Goal: Book appointment/travel/reservation

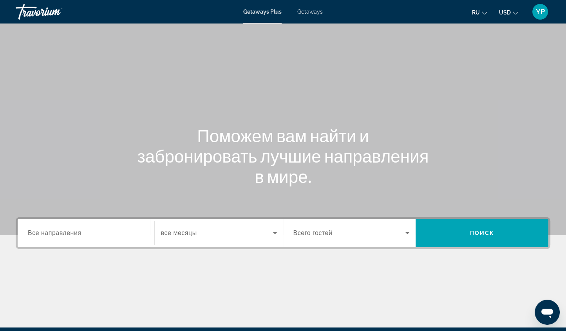
click at [40, 231] on span "Все направления" at bounding box center [55, 233] width 54 height 7
click at [40, 231] on input "Destination Все направления" at bounding box center [86, 233] width 116 height 9
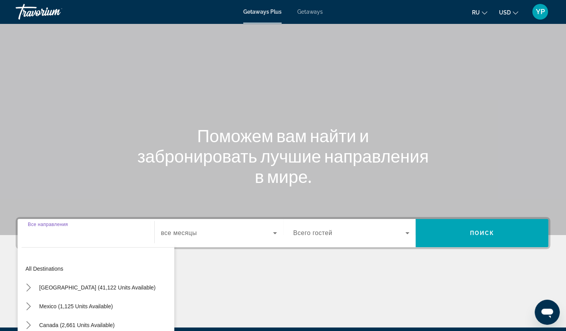
scroll to position [92, 0]
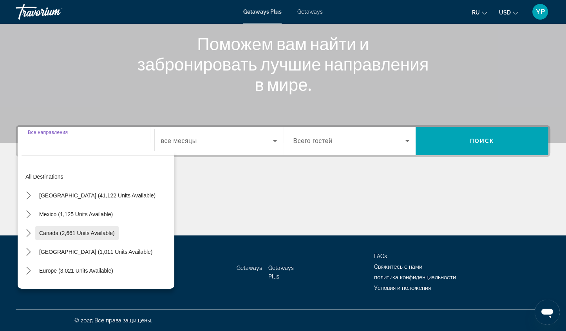
click at [70, 235] on span "Canada (2,661 units available)" at bounding box center [77, 233] width 76 height 6
type input "**********"
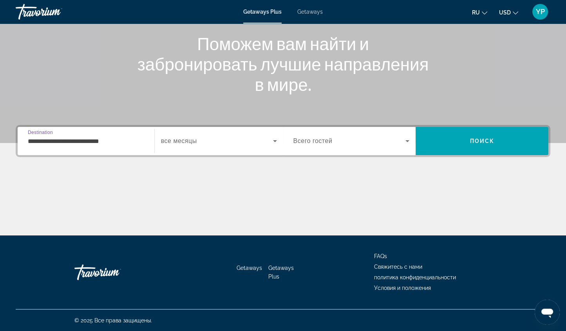
click at [202, 136] on div "Search widget" at bounding box center [219, 141] width 116 height 22
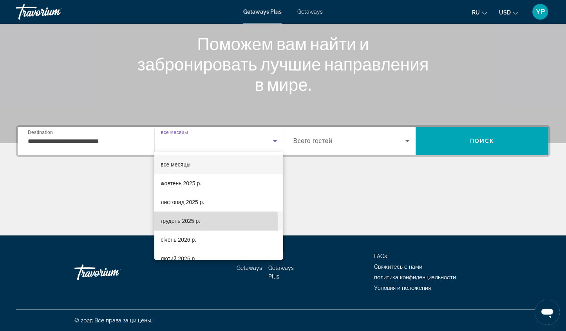
click at [191, 224] on span "грудень 2025 р." at bounding box center [181, 220] width 40 height 9
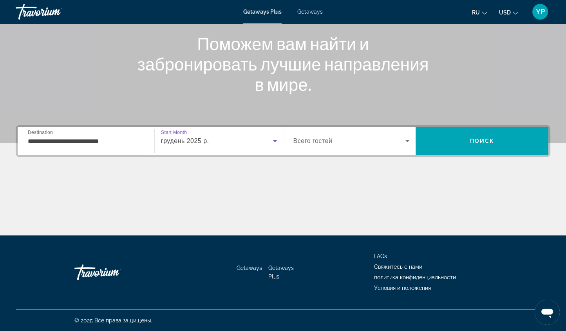
click at [359, 136] on span "Search widget" at bounding box center [350, 140] width 112 height 9
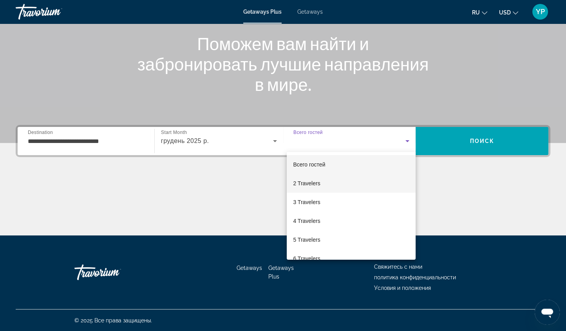
click at [323, 183] on mat-option "2 Travelers" at bounding box center [351, 183] width 129 height 19
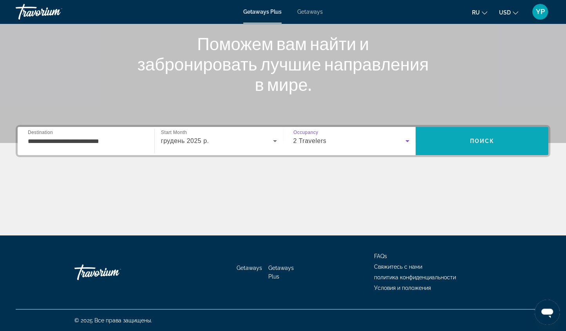
click at [439, 135] on span "Search" at bounding box center [482, 141] width 133 height 19
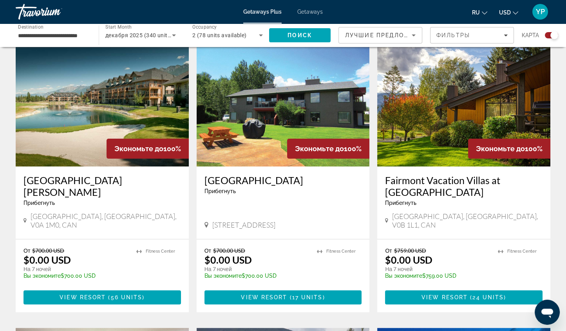
scroll to position [280, 0]
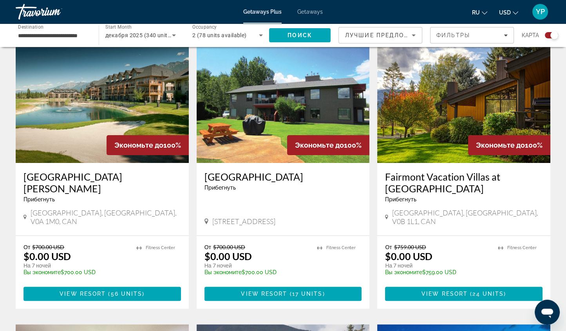
click at [515, 11] on icon "Change currency" at bounding box center [515, 12] width 5 height 5
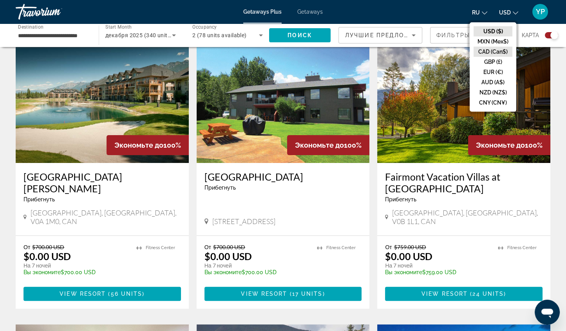
click at [486, 50] on button "CAD (Can$)" at bounding box center [493, 52] width 39 height 10
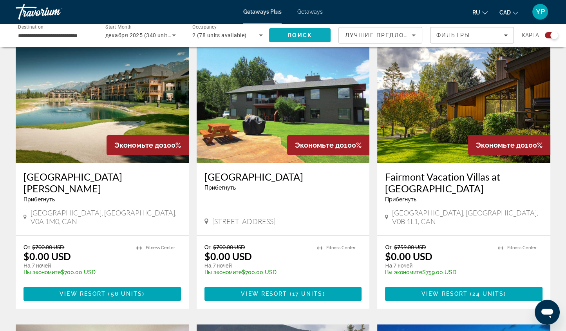
click at [312, 33] on span "Search" at bounding box center [300, 35] width 62 height 19
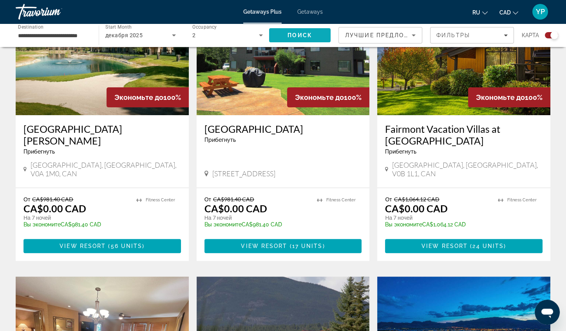
scroll to position [328, 0]
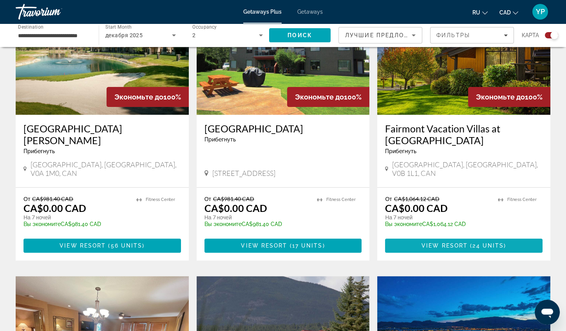
click at [444, 236] on span "Main content" at bounding box center [464, 245] width 158 height 19
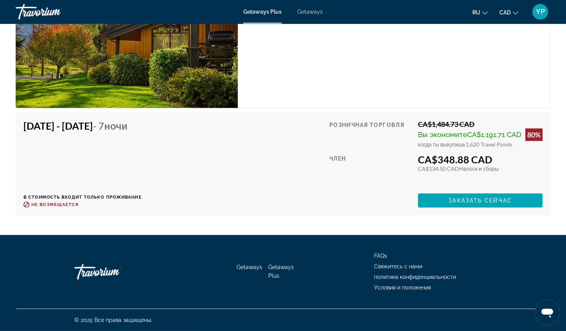
scroll to position [2977, 0]
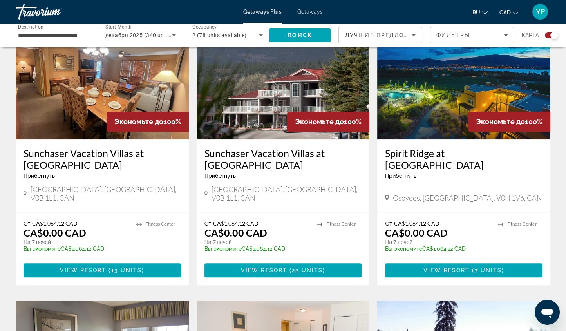
scroll to position [591, 0]
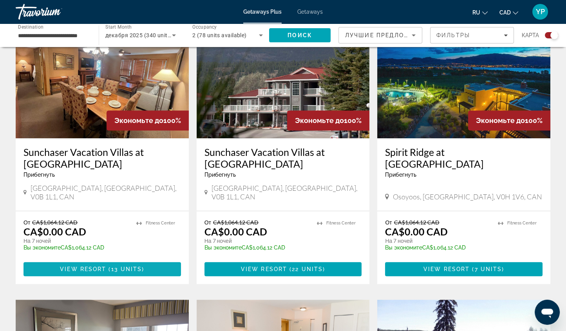
click at [119, 266] on span "13 units" at bounding box center [126, 269] width 31 height 6
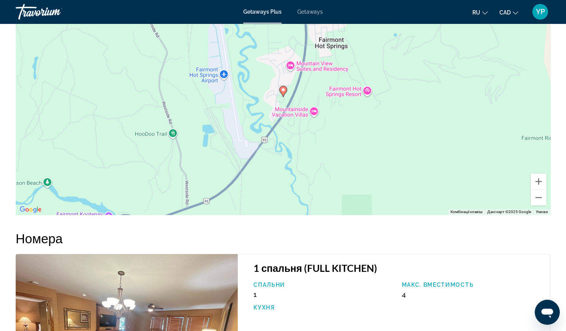
scroll to position [1081, 0]
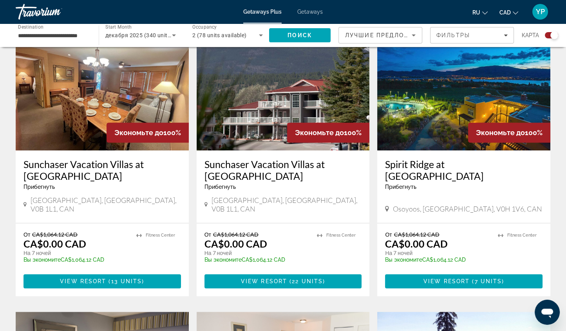
scroll to position [581, 0]
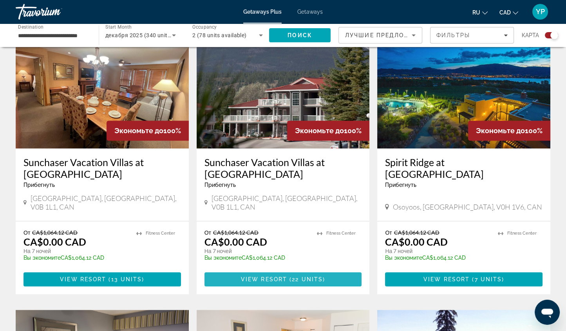
click at [300, 270] on span "Main content" at bounding box center [284, 279] width 158 height 19
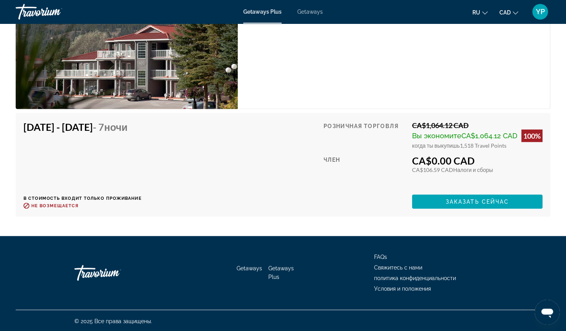
scroll to position [2188, 0]
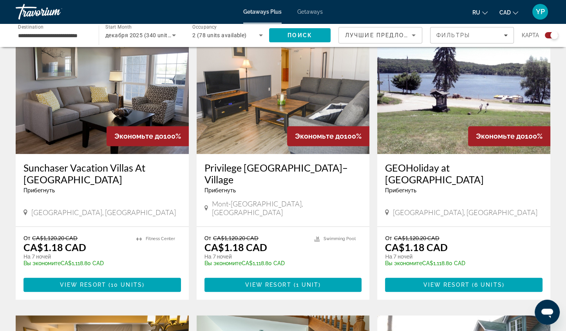
scroll to position [865, 0]
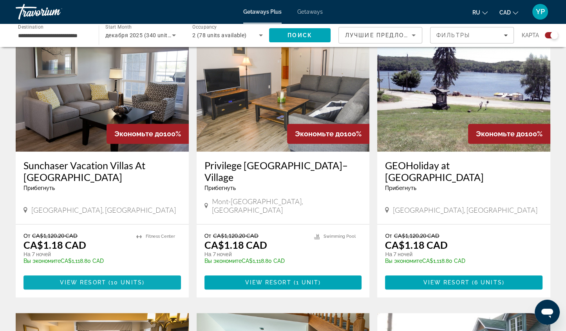
click at [94, 279] on span "View Resort" at bounding box center [83, 282] width 46 height 6
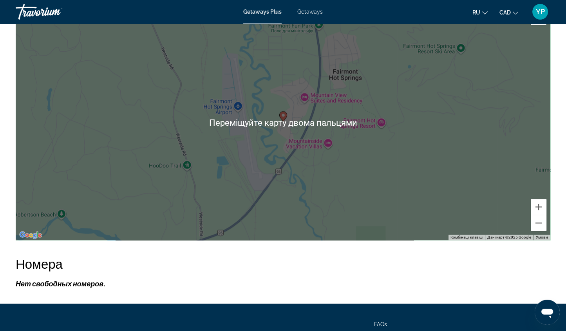
scroll to position [1147, 0]
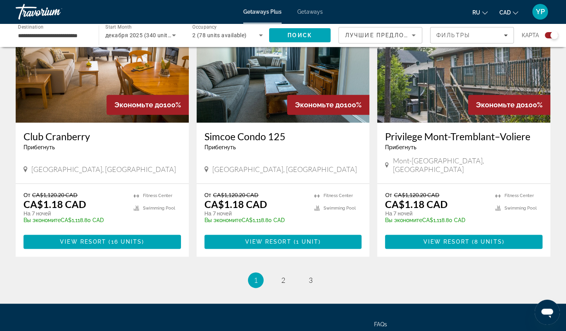
scroll to position [1181, 0]
click at [283, 276] on span "2" at bounding box center [283, 280] width 4 height 9
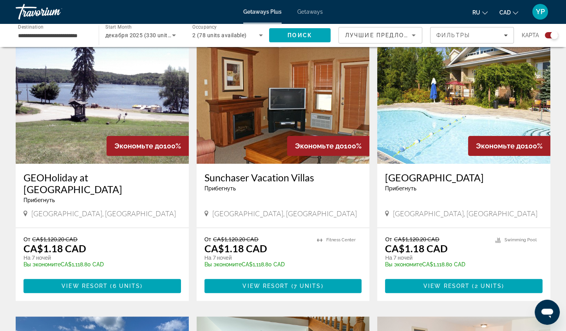
scroll to position [281, 0]
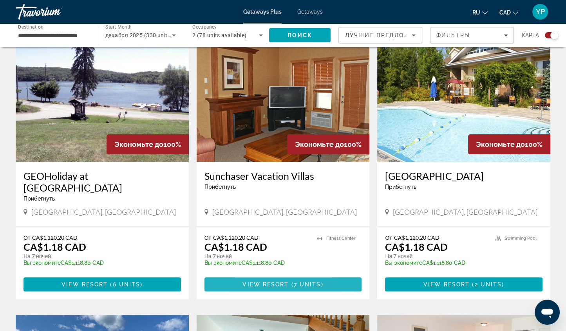
click at [249, 283] on span "View Resort" at bounding box center [266, 284] width 46 height 6
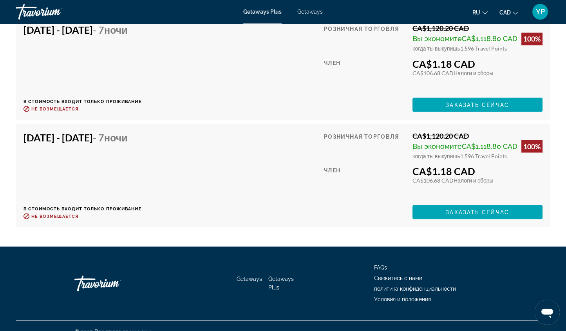
scroll to position [1802, 0]
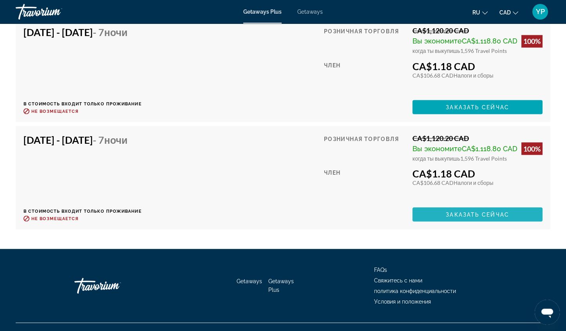
click at [469, 205] on span "Main content" at bounding box center [478, 214] width 130 height 19
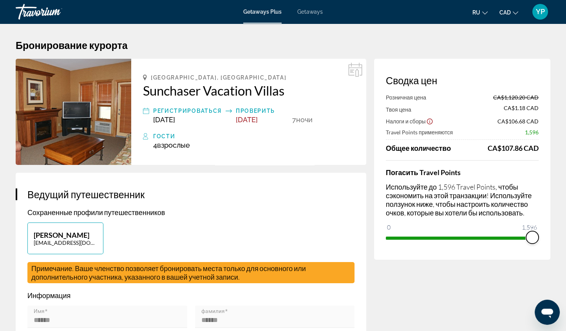
drag, startPoint x: 533, startPoint y: 236, endPoint x: 572, endPoint y: 238, distance: 39.2
click at [566, 238] on html "Перейти к основному содержанию Getaways Plus Getaways ru English Español França…" at bounding box center [283, 165] width 566 height 331
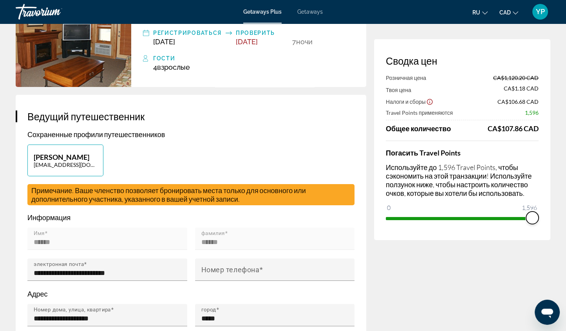
scroll to position [117, 0]
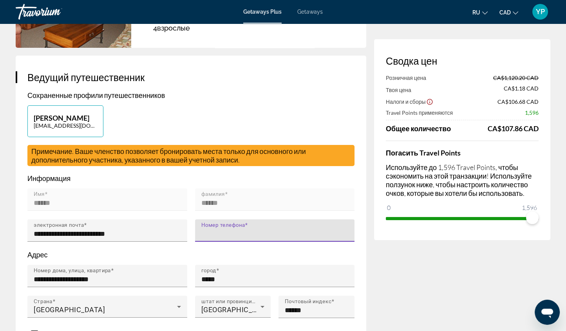
click at [274, 229] on input "Номер телефона" at bounding box center [277, 233] width 152 height 9
type input "**********"
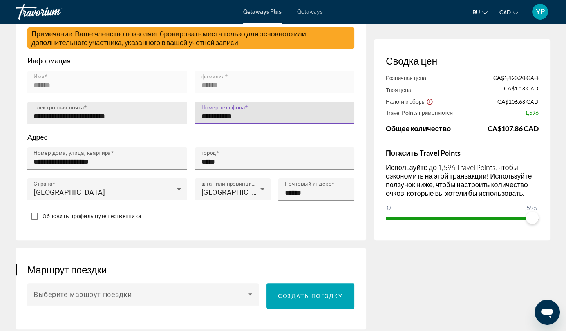
scroll to position [274, 0]
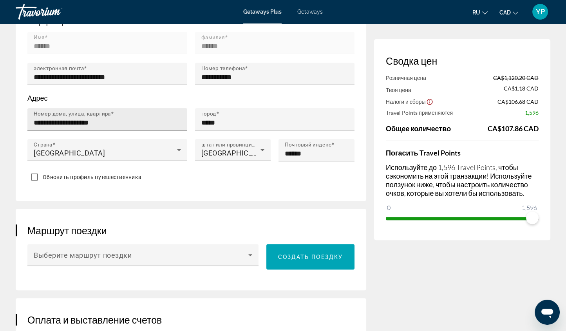
click at [118, 122] on input "**********" at bounding box center [110, 122] width 152 height 9
type input "*"
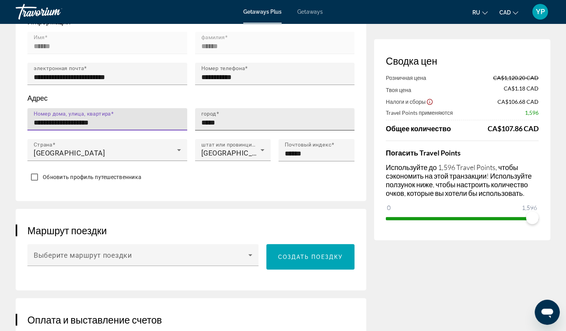
type input "**********"
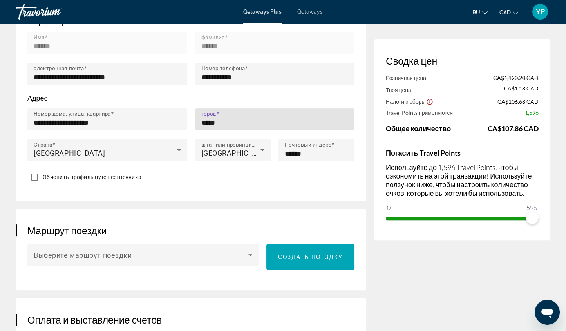
click at [224, 120] on input "*****" at bounding box center [277, 122] width 152 height 9
type input "*"
type input "*********"
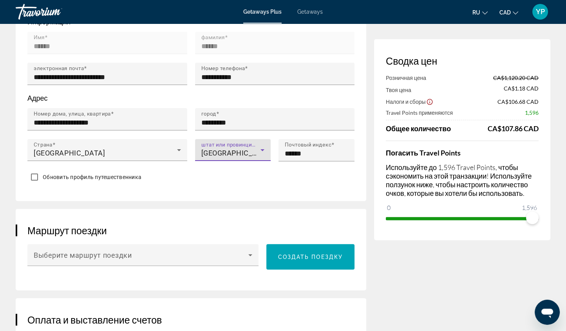
click at [210, 149] on span "[GEOGRAPHIC_DATA]" at bounding box center [237, 153] width 72 height 8
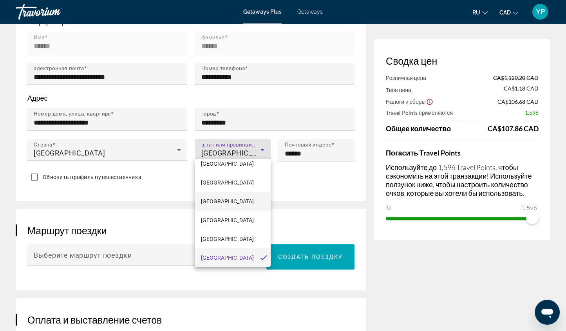
scroll to position [0, 0]
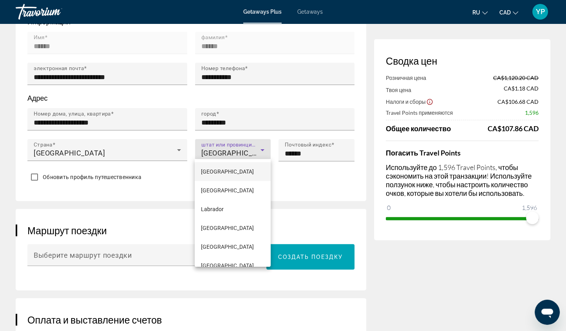
click at [227, 173] on mat-option "[GEOGRAPHIC_DATA]" at bounding box center [233, 171] width 76 height 19
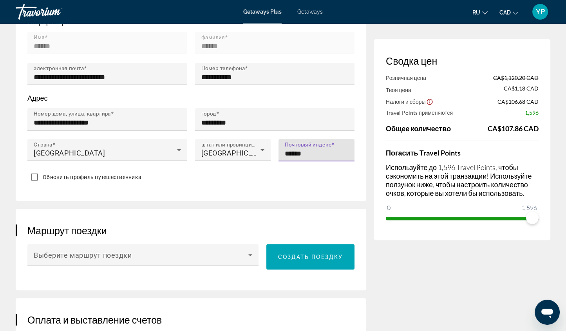
click at [327, 153] on input "******" at bounding box center [319, 153] width 68 height 9
type input "*"
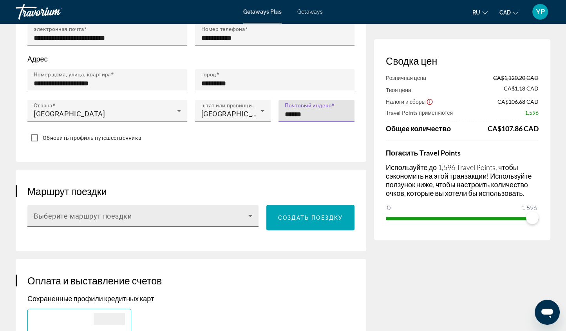
type input "******"
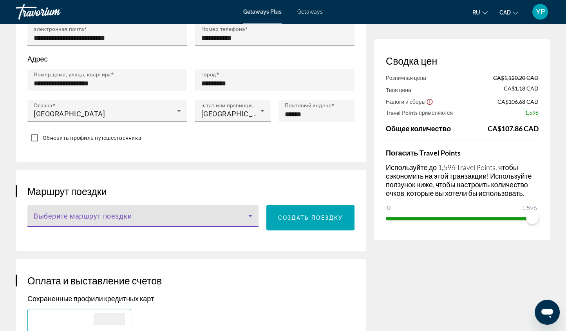
click at [254, 214] on icon "Main content" at bounding box center [250, 215] width 9 height 9
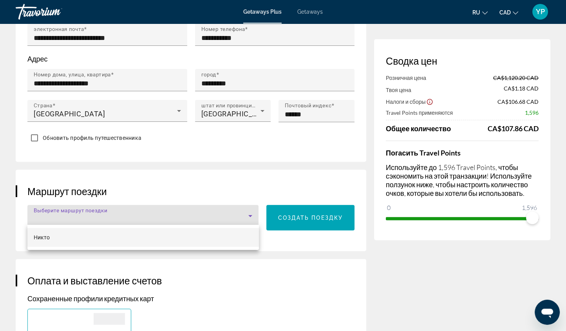
click at [241, 214] on div at bounding box center [283, 165] width 566 height 331
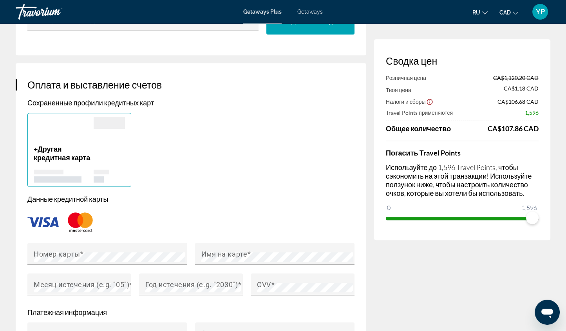
scroll to position [548, 0]
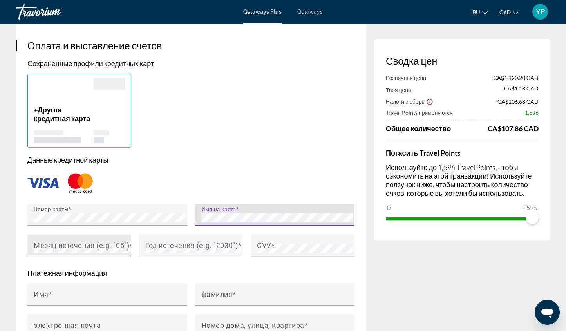
click at [83, 245] on mat-label "Месяц истечения (e.g. "05")" at bounding box center [82, 245] width 96 height 8
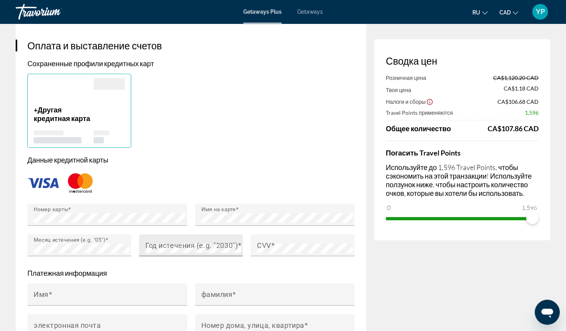
click at [148, 245] on mat-label "Год истечения (e.g. "2030")" at bounding box center [191, 245] width 93 height 8
click at [266, 242] on mat-label "CVV" at bounding box center [264, 245] width 14 height 8
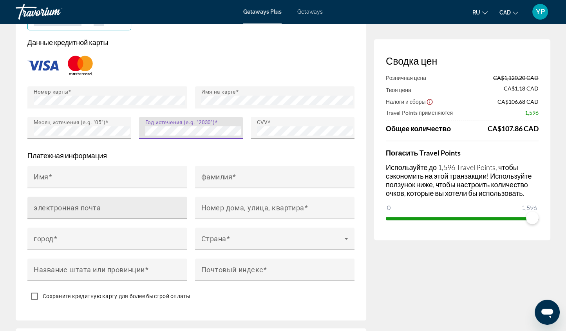
scroll to position [705, 0]
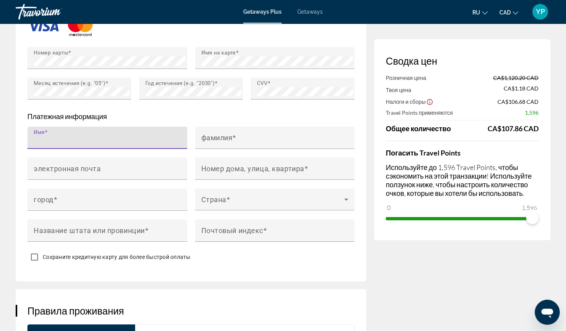
click at [66, 139] on input "Имя" at bounding box center [110, 140] width 152 height 9
type input "******"
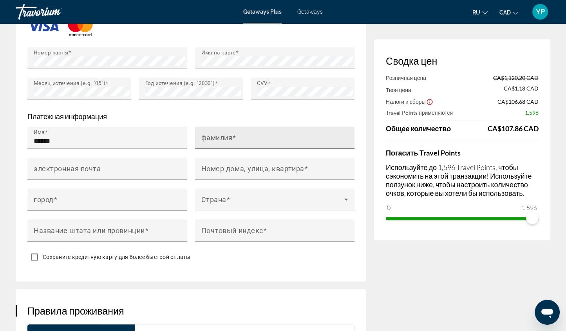
click at [225, 138] on mat-label "фамилия" at bounding box center [216, 137] width 31 height 8
click at [225, 138] on input "фамилия" at bounding box center [277, 140] width 152 height 9
type input "*"
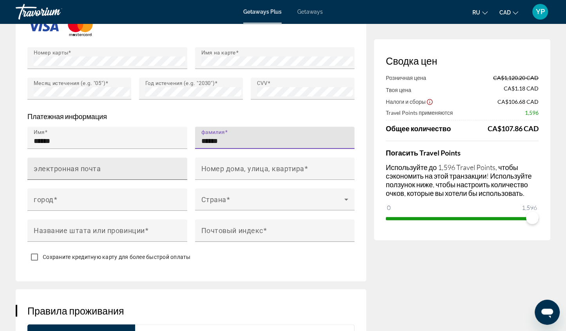
type input "******"
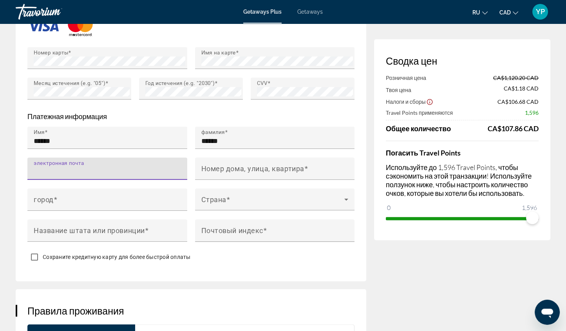
click at [131, 167] on input "электронная почта" at bounding box center [110, 171] width 152 height 9
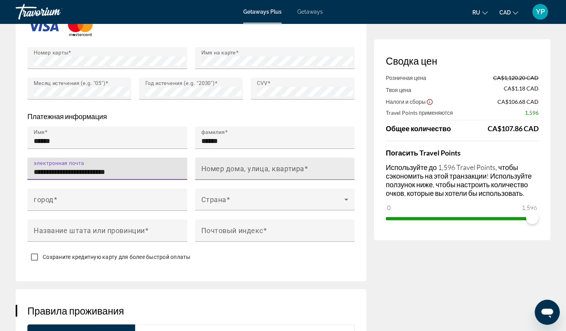
type input "**********"
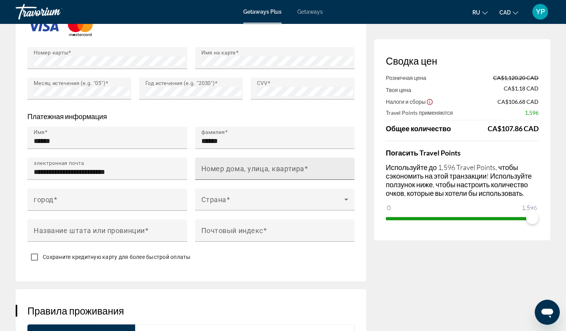
click at [276, 169] on mat-label "Номер дома, улица, квартира" at bounding box center [252, 168] width 103 height 8
click at [276, 169] on input "Номер дома, улица, квартира" at bounding box center [277, 171] width 152 height 9
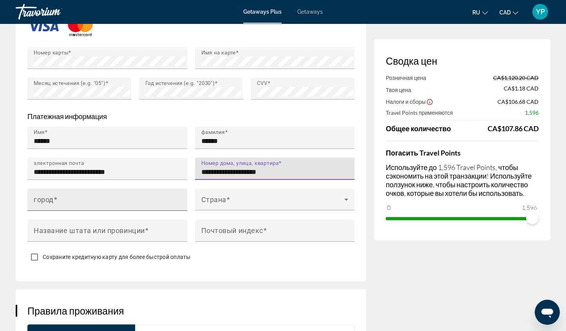
type input "**********"
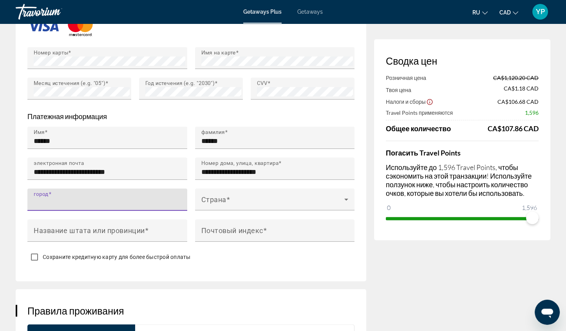
click at [93, 199] on input "город" at bounding box center [110, 202] width 152 height 9
type input "**********"
type input "*******"
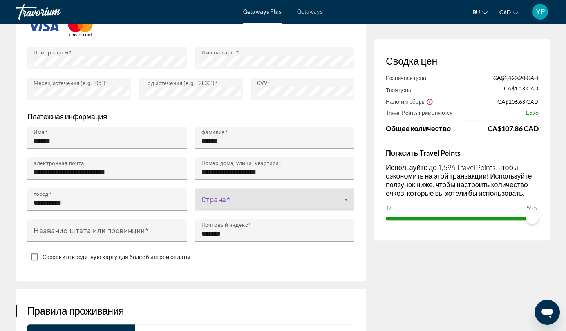
click at [240, 201] on span "Main content" at bounding box center [272, 202] width 143 height 9
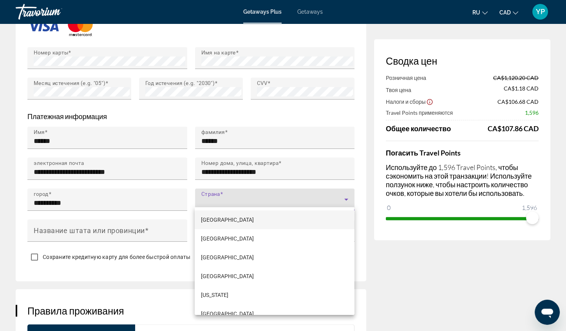
click at [232, 197] on div at bounding box center [283, 165] width 566 height 331
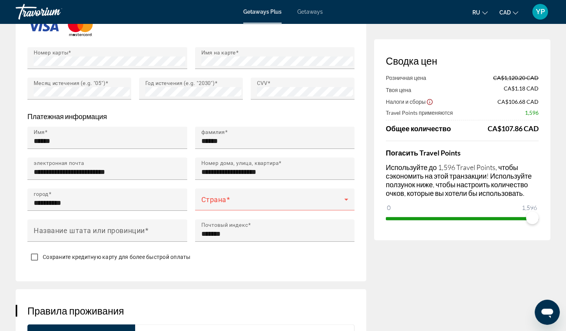
click at [232, 198] on span "Main content" at bounding box center [272, 202] width 143 height 9
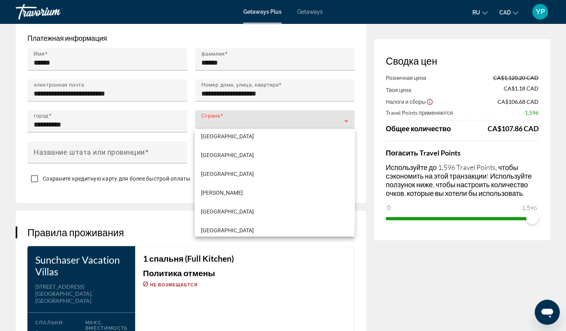
scroll to position [756, 0]
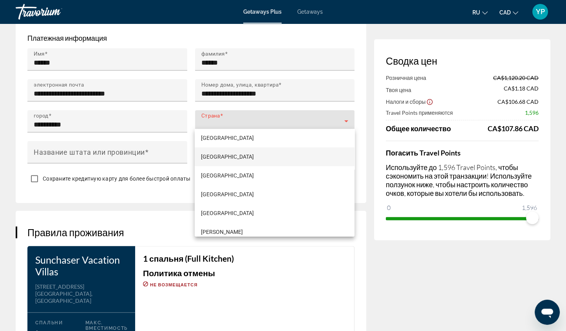
click at [222, 154] on mat-option "[GEOGRAPHIC_DATA]" at bounding box center [275, 156] width 160 height 19
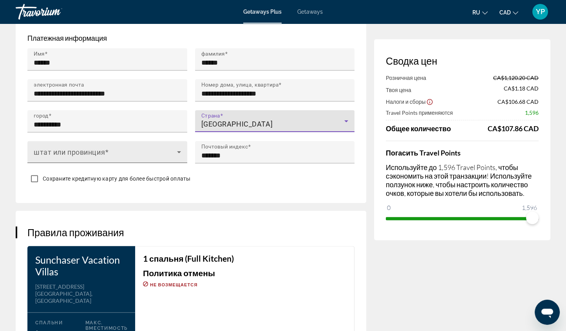
click at [136, 145] on div "штат или провинция" at bounding box center [107, 152] width 147 height 22
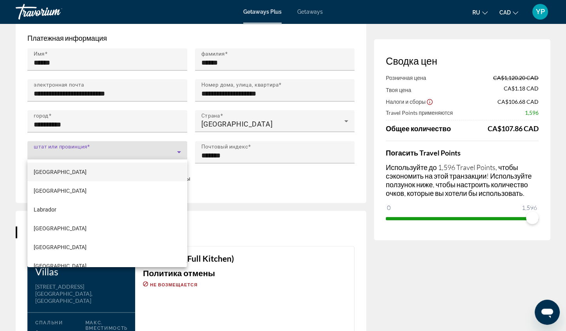
click at [88, 172] on mat-option "[GEOGRAPHIC_DATA]" at bounding box center [107, 172] width 160 height 19
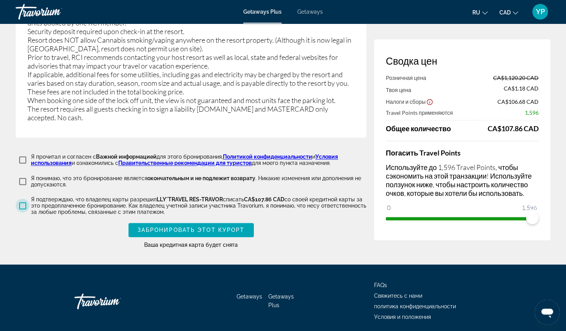
scroll to position [1507, 0]
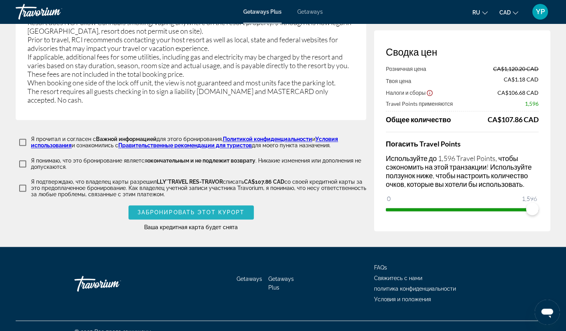
click at [219, 209] on span "Забронировать этот курорт" at bounding box center [191, 212] width 107 height 6
